Goal: Task Accomplishment & Management: Use online tool/utility

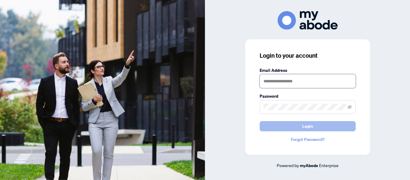
type input "**********"
click at [280, 127] on button "Login" at bounding box center [307, 126] width 96 height 10
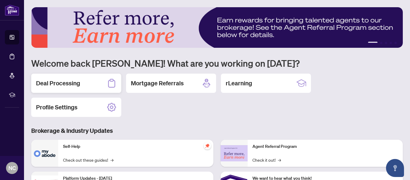
click at [50, 85] on h2 "Deal Processing" at bounding box center [58, 83] width 44 height 8
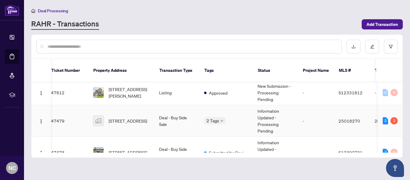
scroll to position [0, 4]
click at [147, 117] on span "1936 Villa Canal Drive, Kingsville, ON, Canada" at bounding box center [128, 120] width 38 height 7
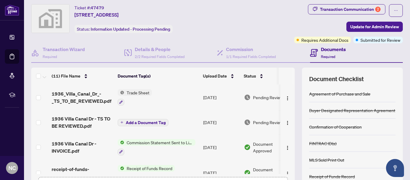
scroll to position [13, 0]
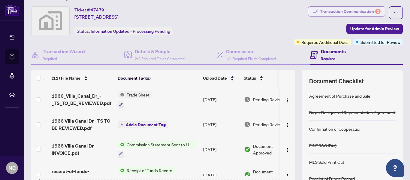
click at [341, 15] on div "Transaction Communication 2" at bounding box center [350, 12] width 61 height 10
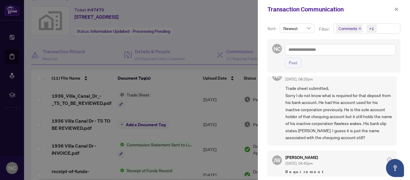
scroll to position [0, 0]
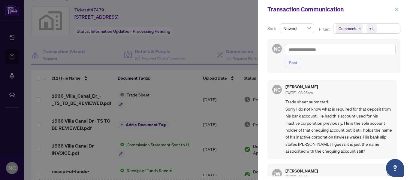
click at [395, 10] on icon "close" at bounding box center [396, 8] width 3 height 3
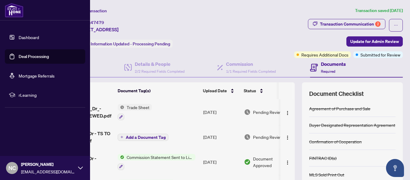
click at [35, 40] on link "Dashboard" at bounding box center [29, 36] width 20 height 5
